Goal: Information Seeking & Learning: Learn about a topic

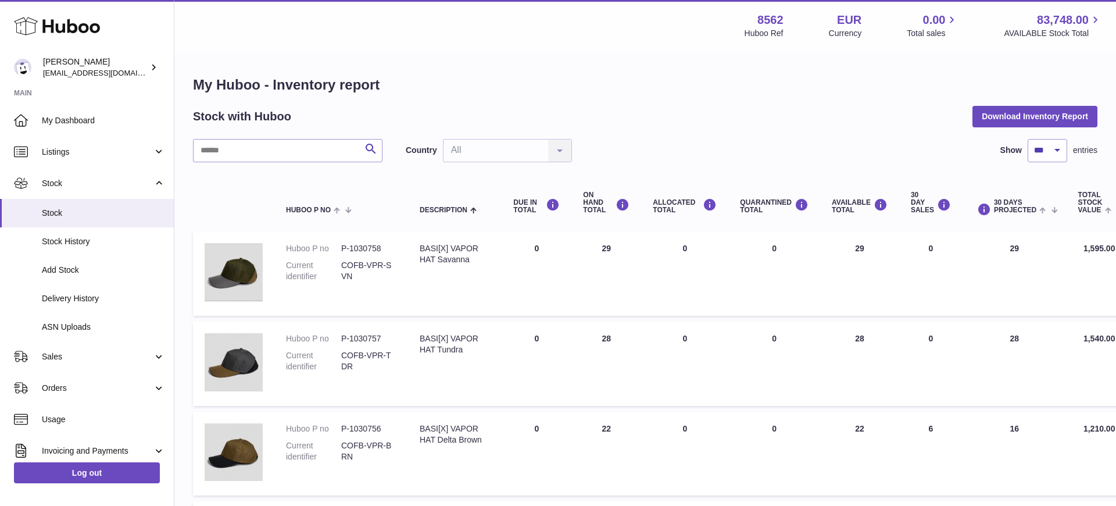
select select "***"
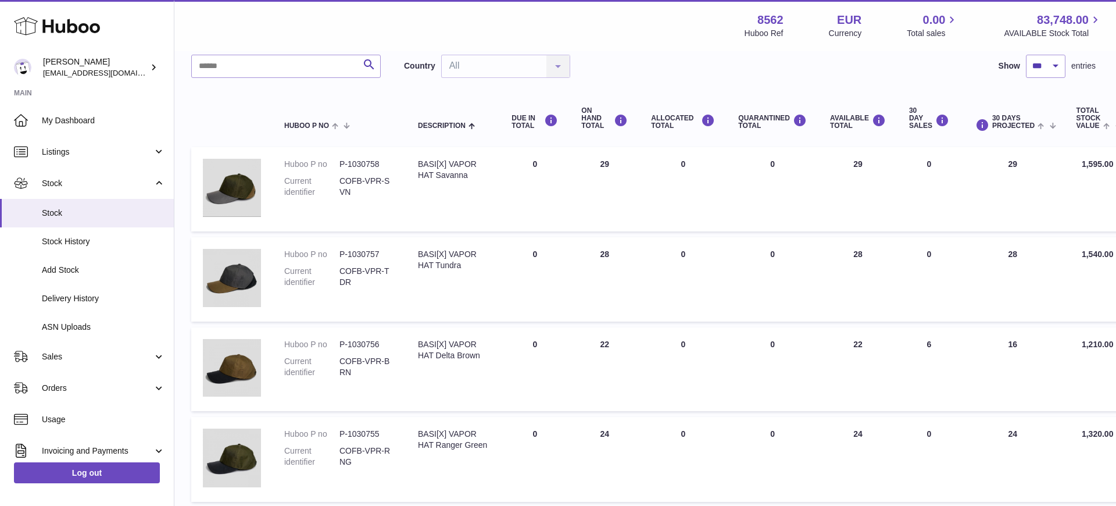
scroll to position [0, 2]
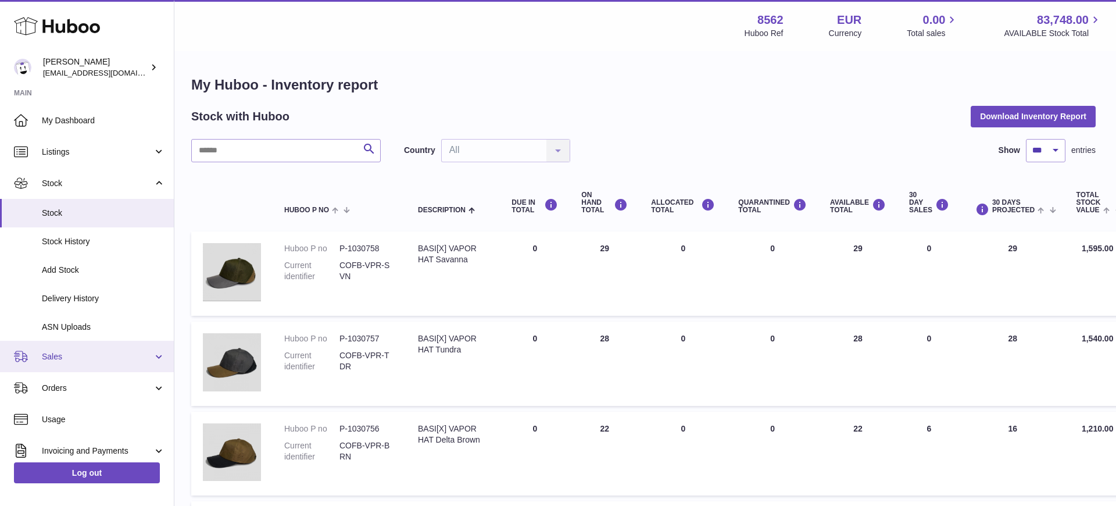
click at [115, 356] on span "Sales" at bounding box center [97, 356] width 111 height 11
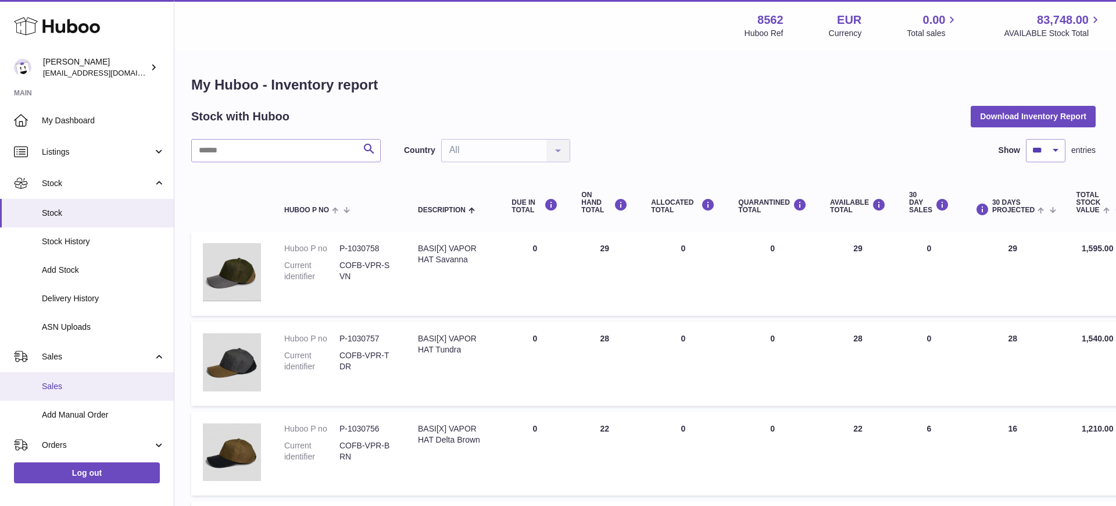
click at [80, 385] on span "Sales" at bounding box center [103, 386] width 123 height 11
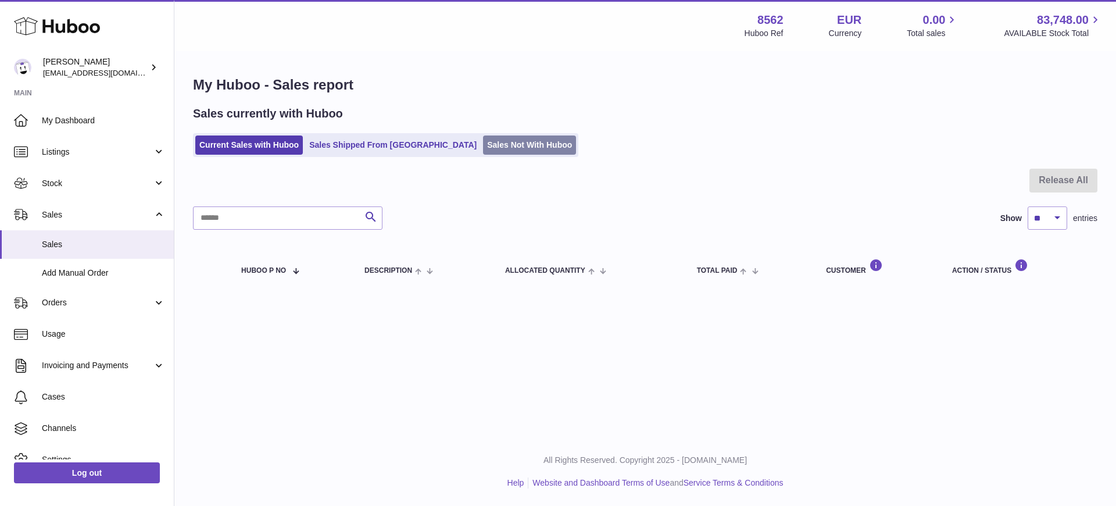
click at [483, 145] on link "Sales Not With Huboo" at bounding box center [529, 144] width 93 height 19
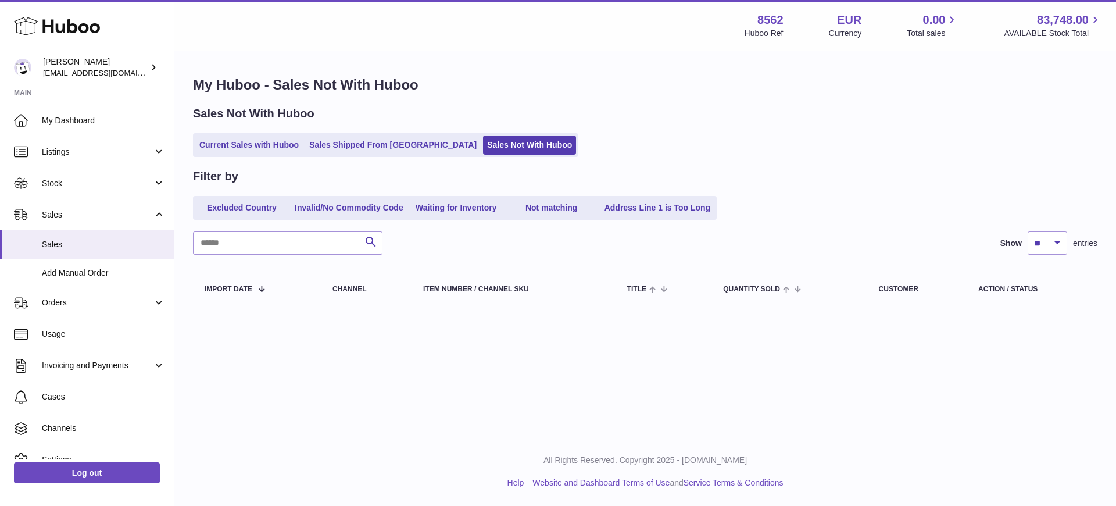
click at [363, 149] on link "Sales Shipped From [GEOGRAPHIC_DATA]" at bounding box center [393, 144] width 176 height 19
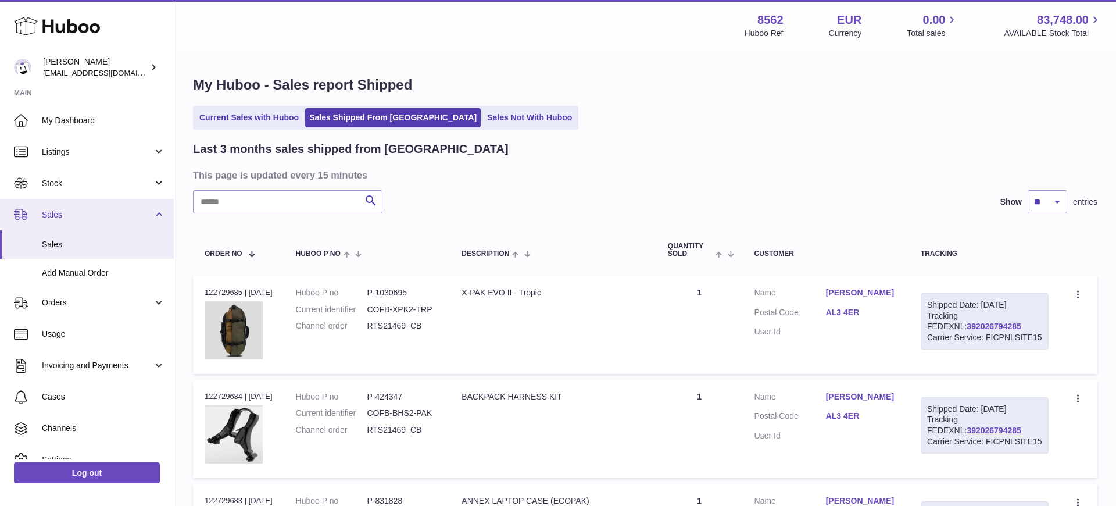
click at [70, 216] on span "Sales" at bounding box center [97, 214] width 111 height 11
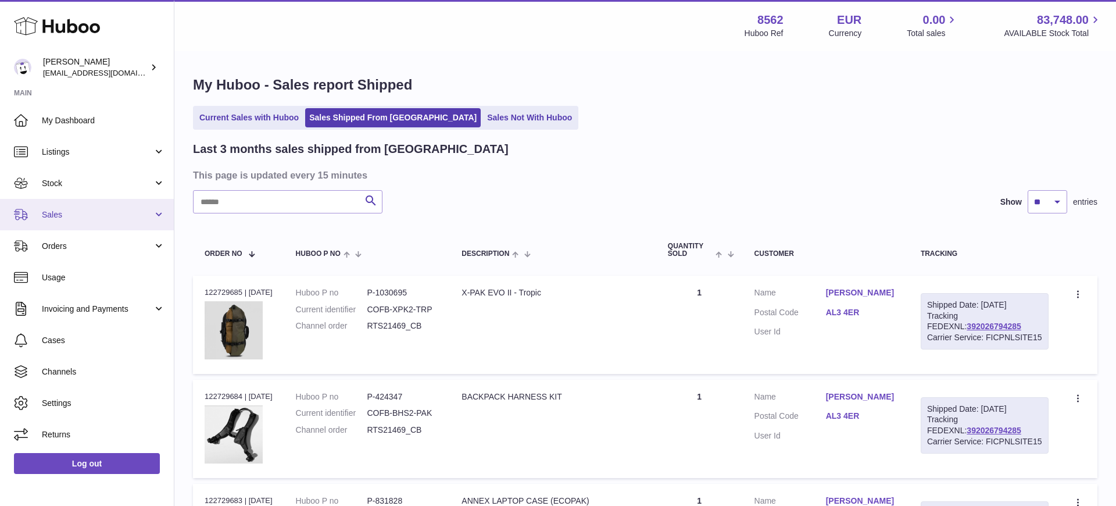
click at [83, 217] on span "Sales" at bounding box center [97, 214] width 111 height 11
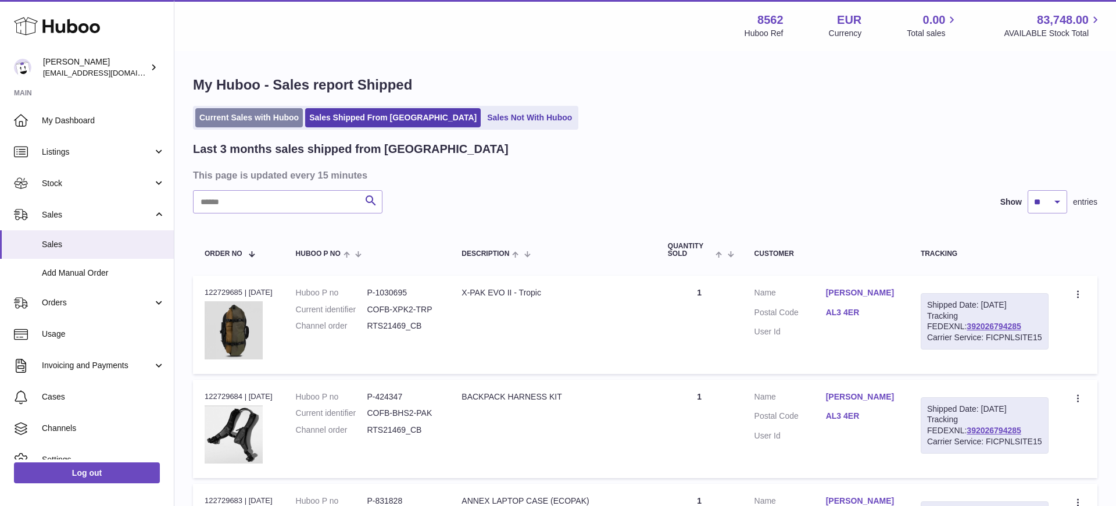
click at [238, 111] on link "Current Sales with Huboo" at bounding box center [249, 117] width 108 height 19
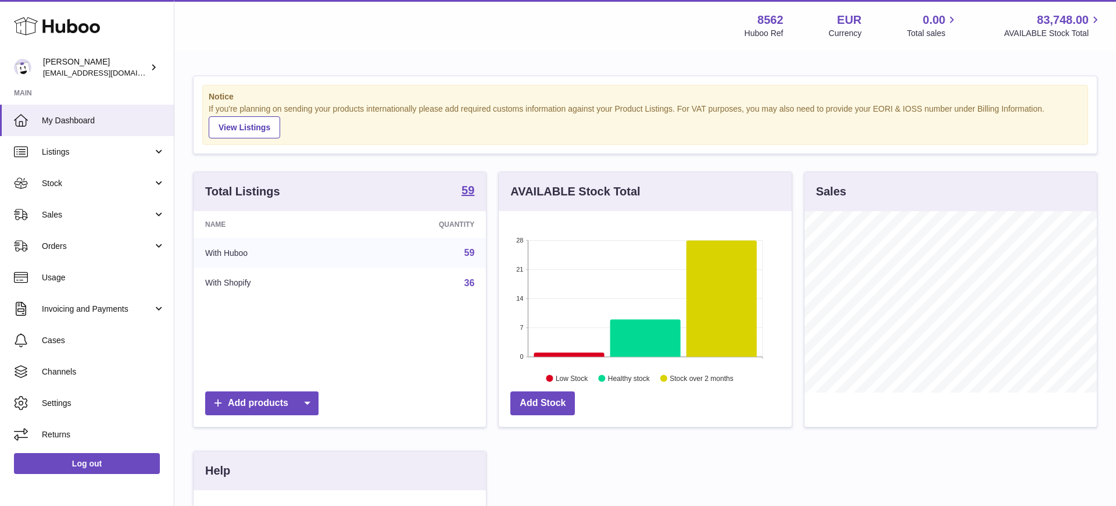
scroll to position [181, 293]
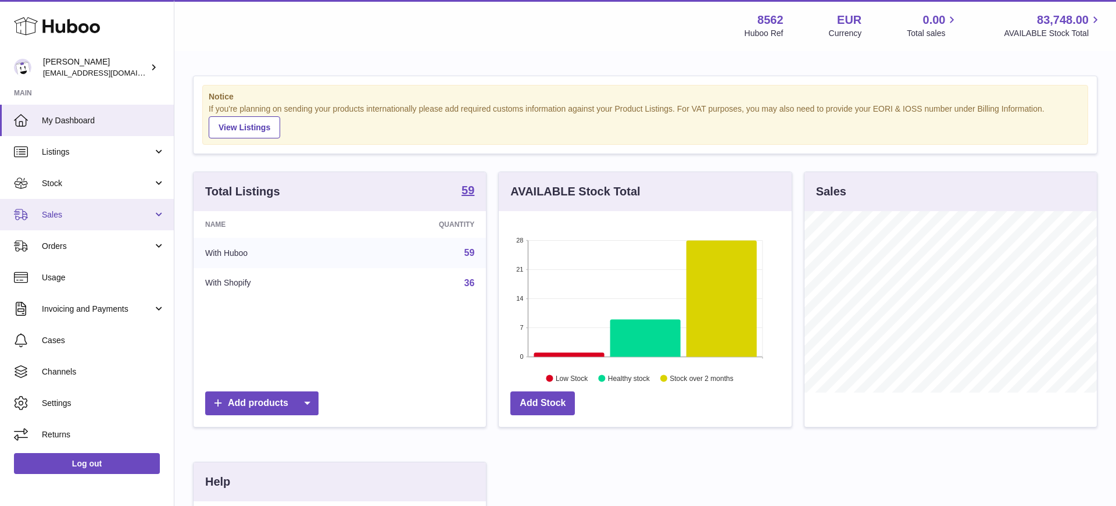
click at [103, 219] on span "Sales" at bounding box center [97, 214] width 111 height 11
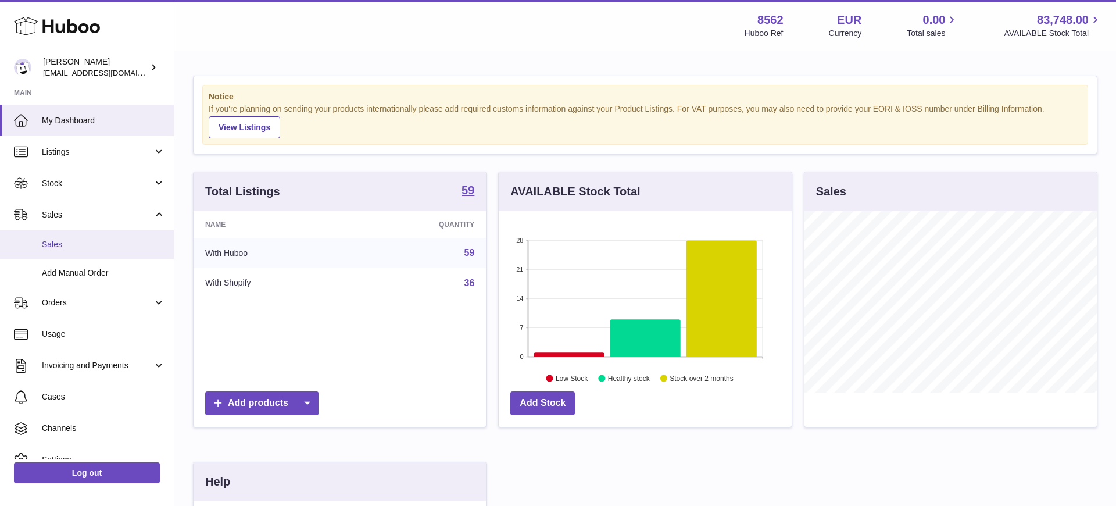
click at [104, 243] on span "Sales" at bounding box center [103, 244] width 123 height 11
